Goal: Find specific page/section: Find specific page/section

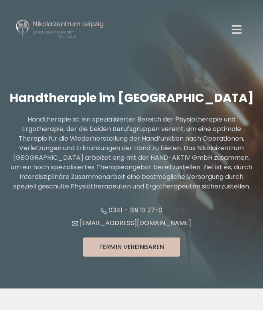
click at [232, 32] on icon "button" at bounding box center [236, 29] width 14 height 14
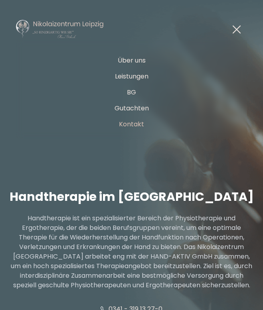
click at [132, 121] on link "Kontakt" at bounding box center [131, 124] width 25 height 9
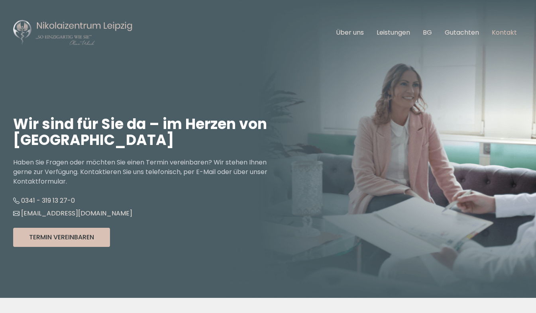
click at [262, 31] on link "Kontakt" at bounding box center [504, 32] width 25 height 9
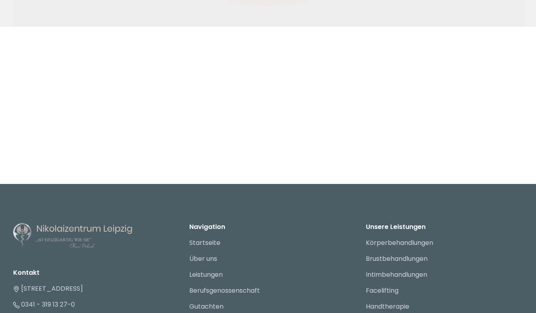
scroll to position [1251, 0]
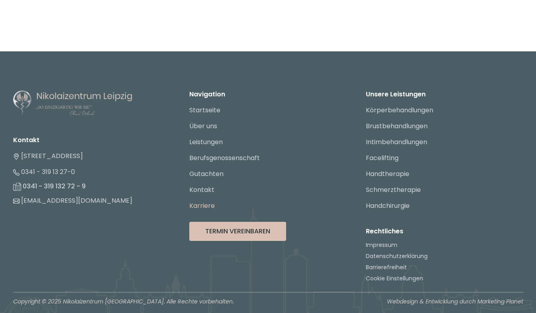
click at [197, 204] on link "Karriere" at bounding box center [202, 205] width 26 height 9
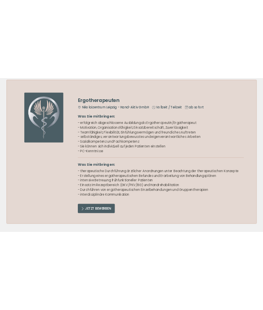
scroll to position [911, 0]
